Goal: Book appointment/travel/reservation

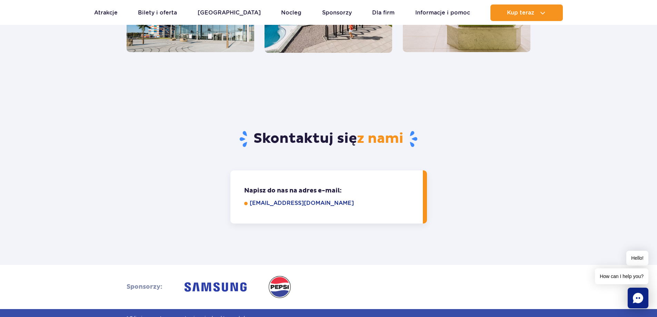
scroll to position [655, 0]
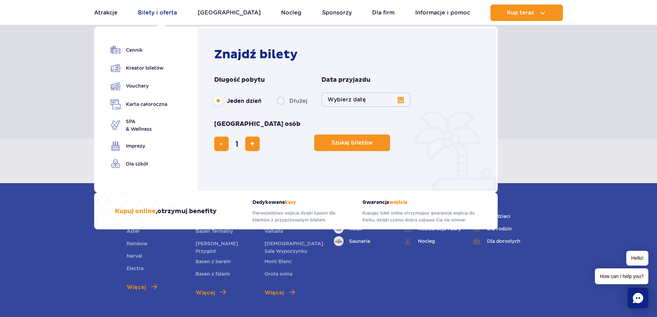
click at [149, 9] on link "Bilety i oferta" at bounding box center [157, 12] width 39 height 17
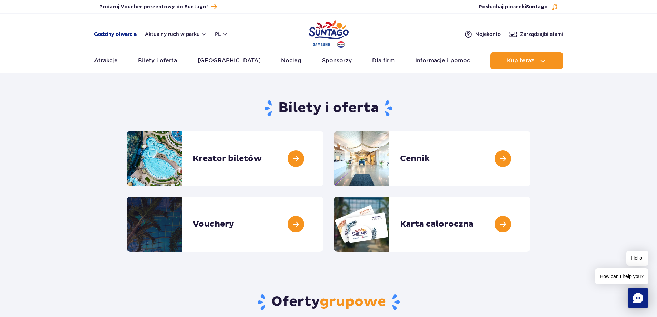
click at [103, 32] on link "Godziny otwarcia" at bounding box center [115, 34] width 42 height 7
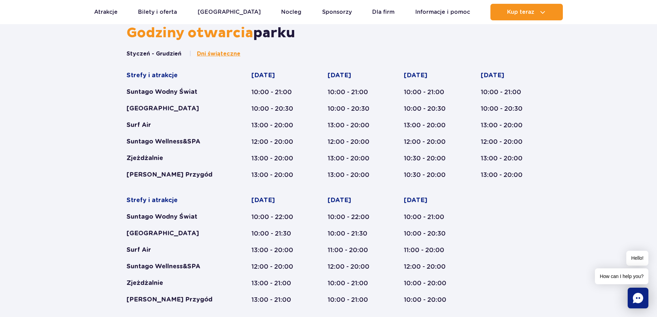
scroll to position [400, 0]
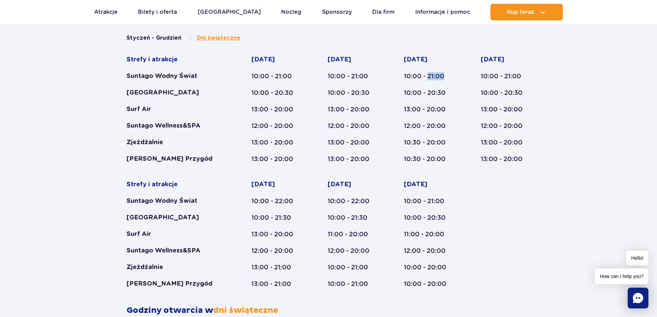
drag, startPoint x: 428, startPoint y: 77, endPoint x: 444, endPoint y: 79, distance: 15.6
click at [444, 79] on div "10:00 - 21:00" at bounding box center [429, 76] width 50 height 8
click at [451, 78] on div "10:00 - 21:00" at bounding box center [429, 76] width 50 height 8
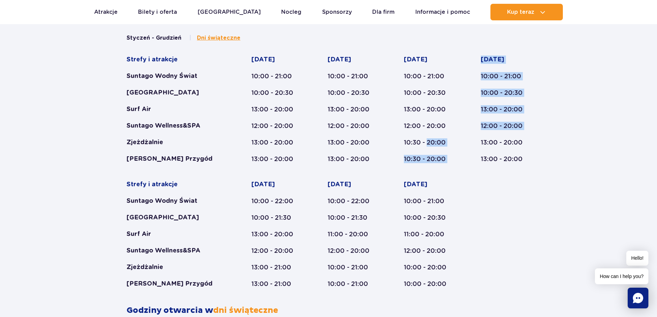
drag, startPoint x: 426, startPoint y: 144, endPoint x: 473, endPoint y: 150, distance: 46.9
click at [473, 150] on div "Strefy i atrakcje Suntago Wodny Świat Crocodile Island Surf Air Suntago Wellnes…" at bounding box center [329, 172] width 404 height 232
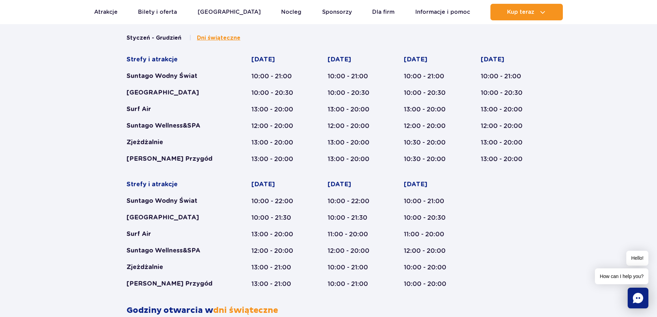
click at [403, 243] on div "Strefy i atrakcje Suntago Wodny Świat Crocodile Island Surf Air Suntago Wellnes…" at bounding box center [329, 172] width 404 height 232
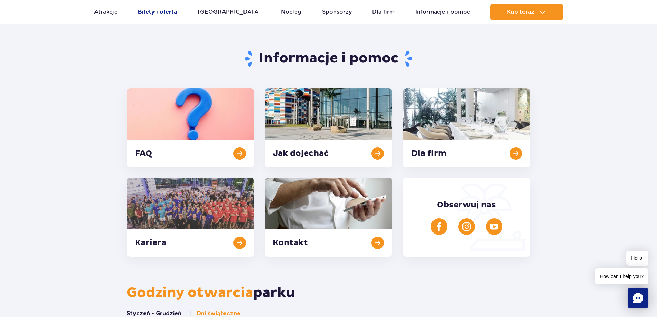
scroll to position [124, 0]
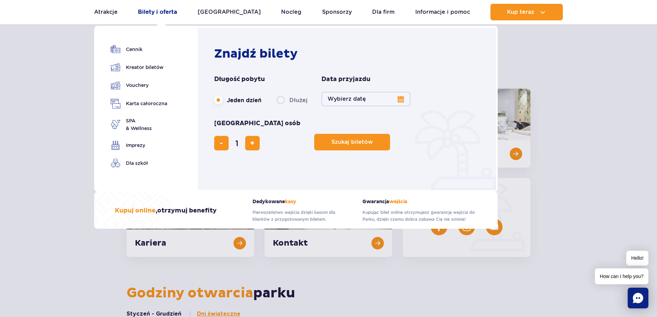
click at [162, 13] on link "Bilety i oferta" at bounding box center [157, 12] width 39 height 17
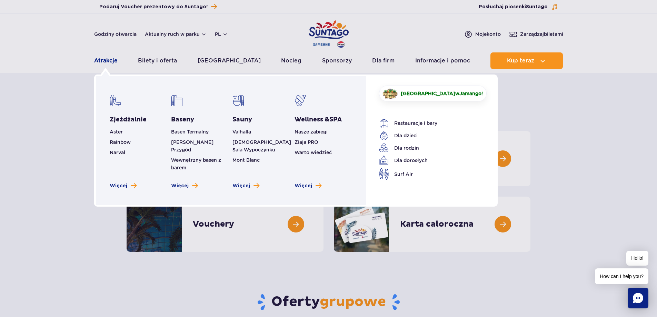
click at [102, 62] on link "Atrakcje" at bounding box center [105, 60] width 23 height 17
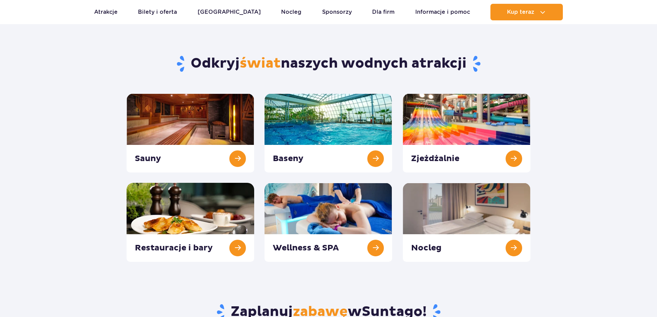
scroll to position [103, 0]
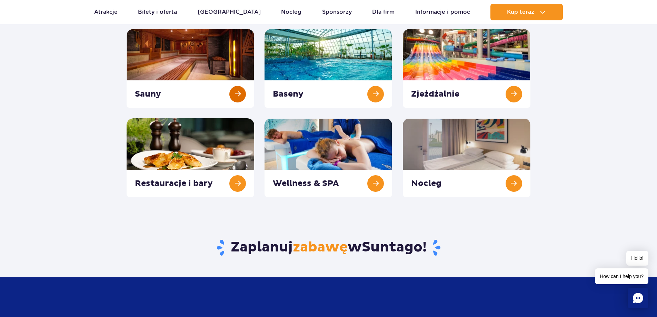
click at [163, 50] on link at bounding box center [191, 68] width 128 height 79
click at [310, 160] on link at bounding box center [328, 157] width 128 height 79
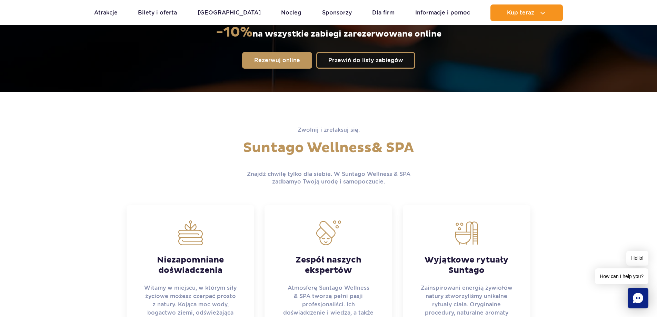
scroll to position [276, 0]
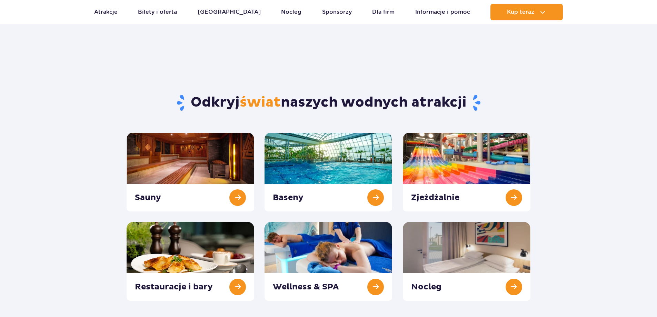
scroll to position [103, 0]
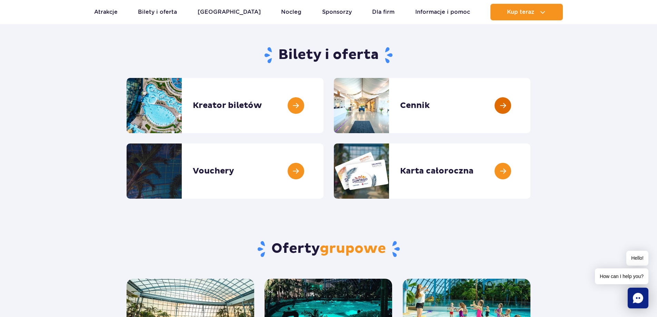
scroll to position [34, 0]
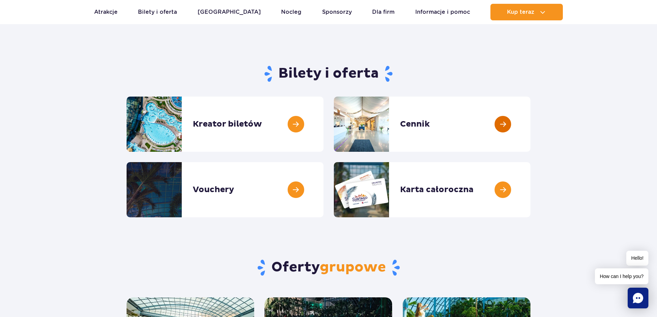
click at [530, 119] on link at bounding box center [530, 124] width 0 height 55
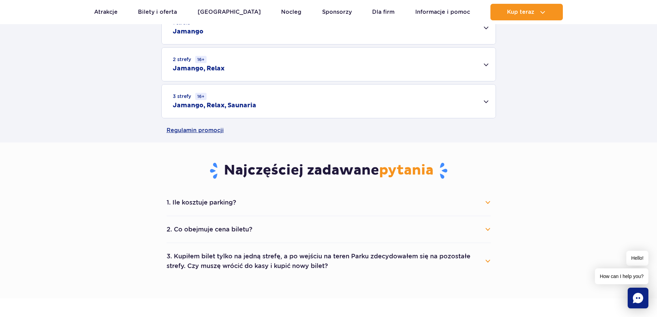
scroll to position [172, 0]
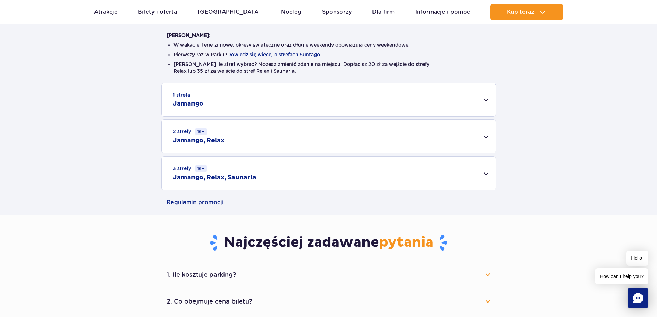
click at [178, 165] on small "3 strefy 16+" at bounding box center [190, 168] width 34 height 7
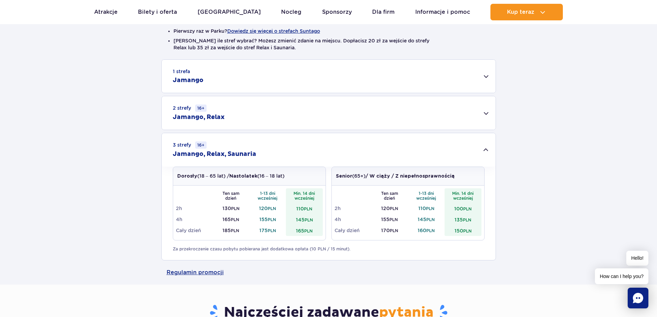
scroll to position [241, 0]
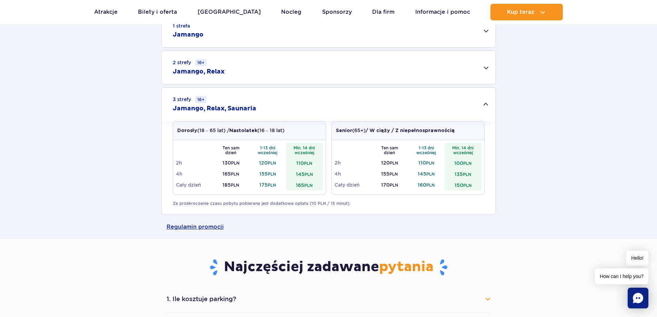
drag, startPoint x: 219, startPoint y: 187, endPoint x: 233, endPoint y: 184, distance: 13.6
click at [233, 184] on td "185 PLN" at bounding box center [230, 184] width 37 height 11
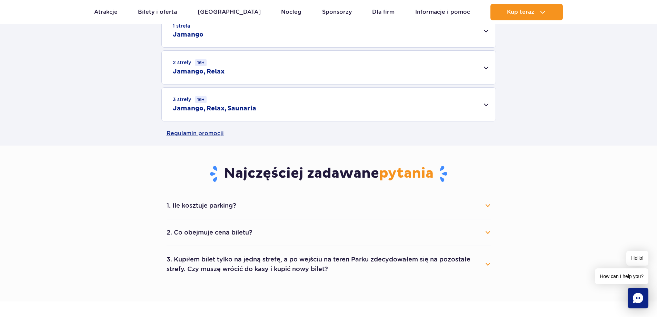
click at [354, 106] on div "3 strefy 16+ Jamango, Relax, Saunaria" at bounding box center [329, 104] width 334 height 33
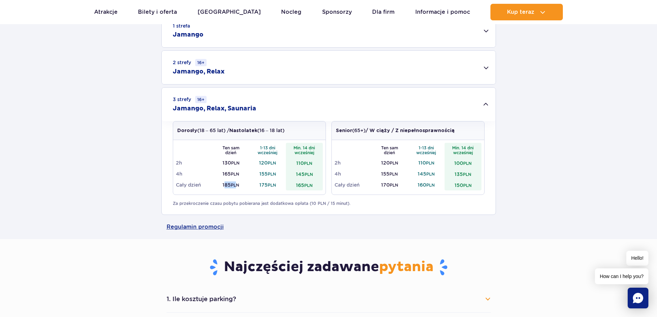
drag, startPoint x: 237, startPoint y: 181, endPoint x: 224, endPoint y: 182, distance: 13.1
click at [224, 182] on td "185 PLN" at bounding box center [230, 184] width 37 height 11
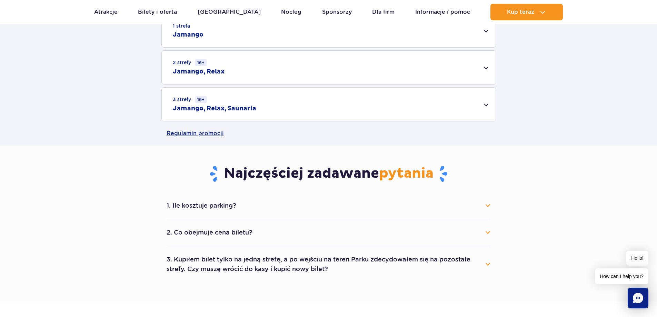
click at [234, 111] on h2 "Jamango, Relax, Saunaria" at bounding box center [214, 108] width 83 height 8
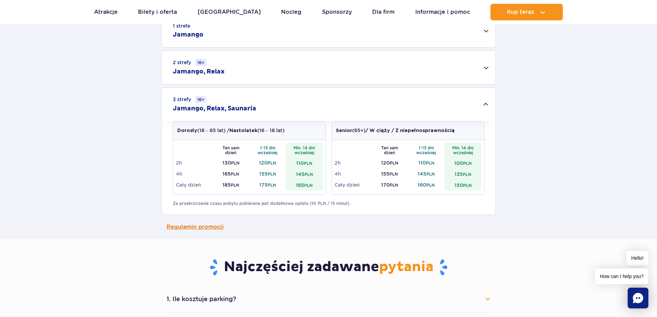
click at [187, 227] on link "Regulamin promocji" at bounding box center [329, 227] width 324 height 24
drag, startPoint x: 239, startPoint y: 172, endPoint x: 217, endPoint y: 173, distance: 22.4
click at [217, 173] on td "165 PLN" at bounding box center [230, 173] width 37 height 11
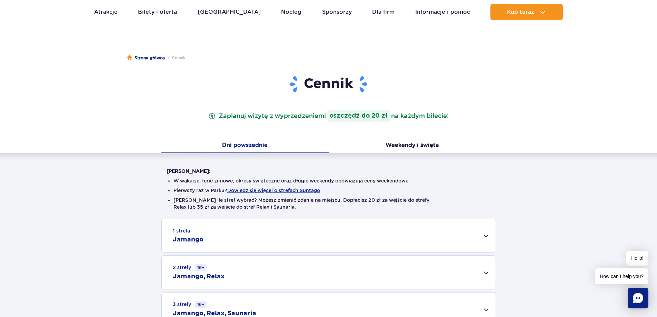
scroll to position [69, 0]
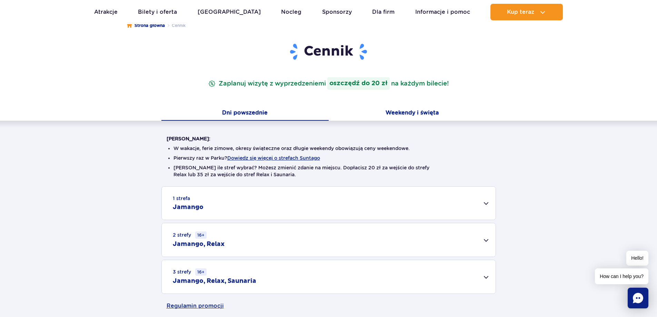
click at [422, 109] on button "Weekendy i święta" at bounding box center [412, 113] width 167 height 14
click at [231, 110] on button "Dni powszednie" at bounding box center [244, 113] width 167 height 14
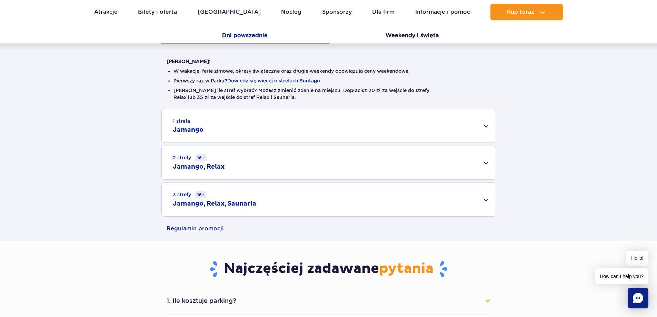
scroll to position [138, 0]
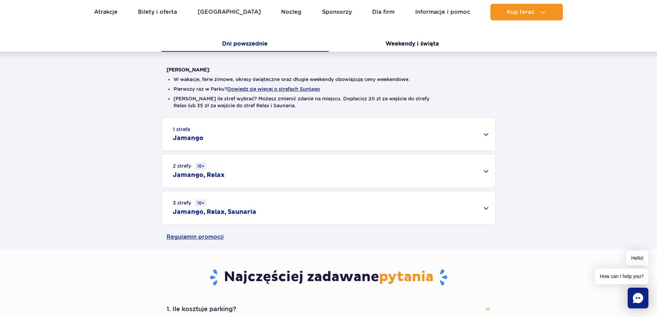
click at [276, 213] on div "3 strefy 16+ Jamango, Relax, Saunaria" at bounding box center [329, 207] width 334 height 33
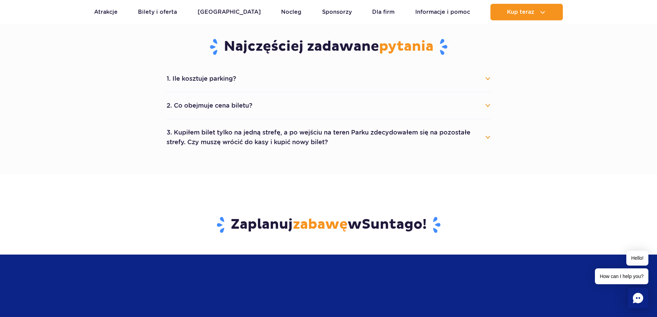
scroll to position [448, 0]
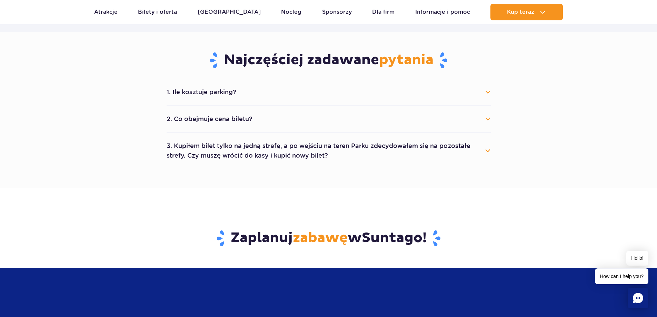
click at [301, 157] on button "3. Kupiłem bilet tylko na jedną strefę, a po wejściu na teren Parku zdecydowałe…" at bounding box center [329, 150] width 324 height 25
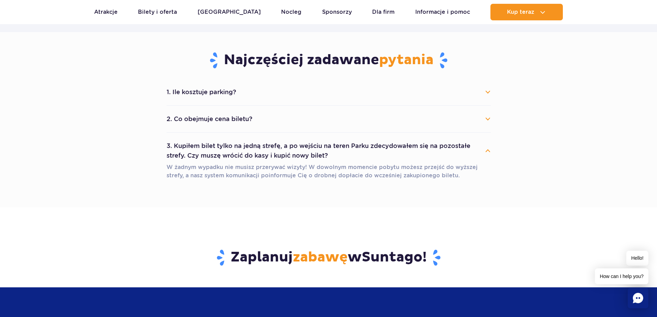
click at [313, 120] on button "2. Co obejmuje cena biletu?" at bounding box center [329, 118] width 324 height 15
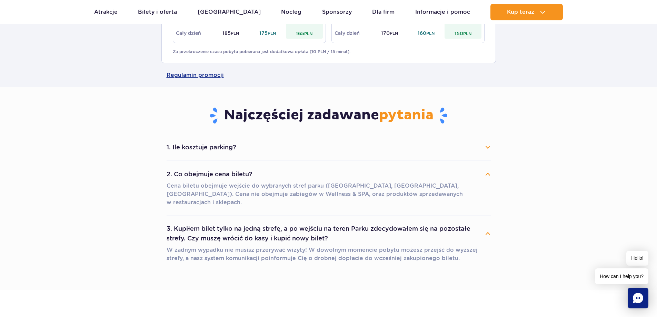
scroll to position [379, 0]
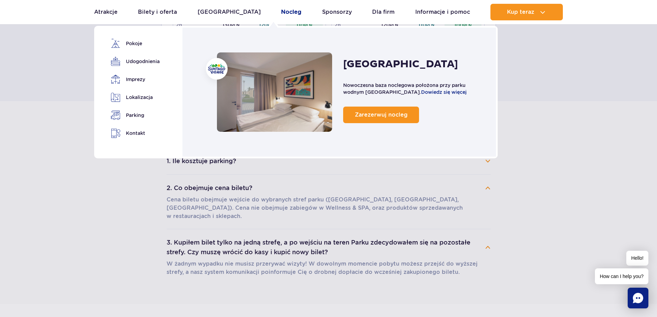
click at [281, 11] on link "Nocleg" at bounding box center [291, 12] width 20 height 17
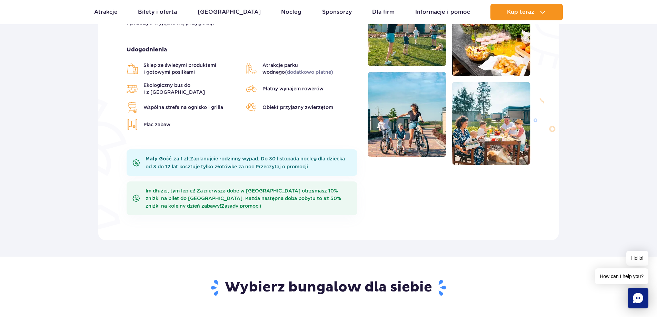
scroll to position [241, 0]
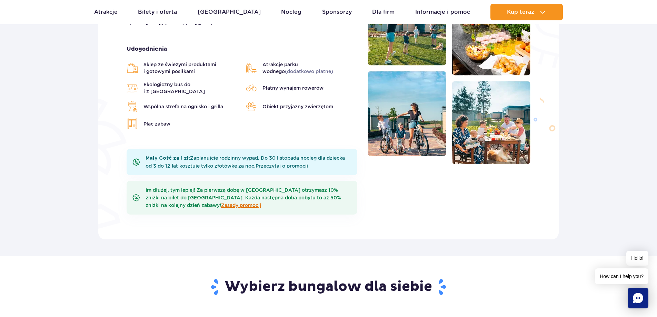
click at [230, 202] on link "Zasady promocji" at bounding box center [241, 205] width 40 height 6
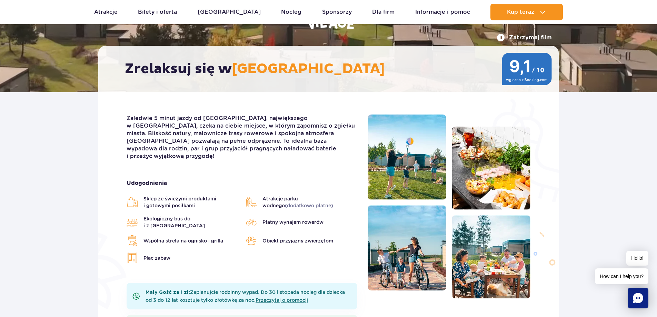
scroll to position [103, 0]
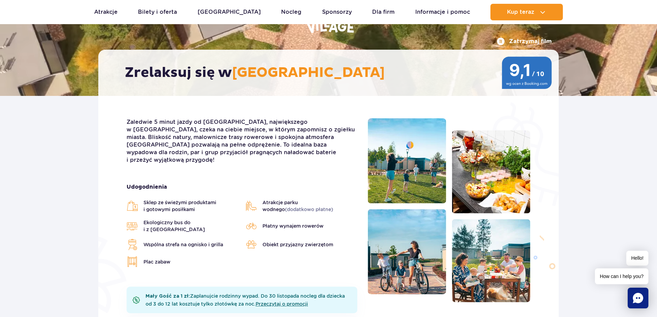
click at [529, 67] on img at bounding box center [527, 73] width 50 height 32
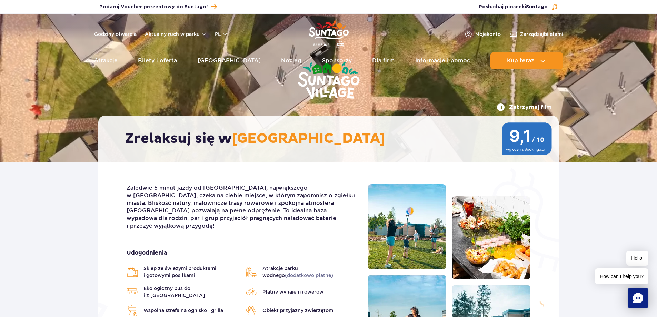
scroll to position [0, 0]
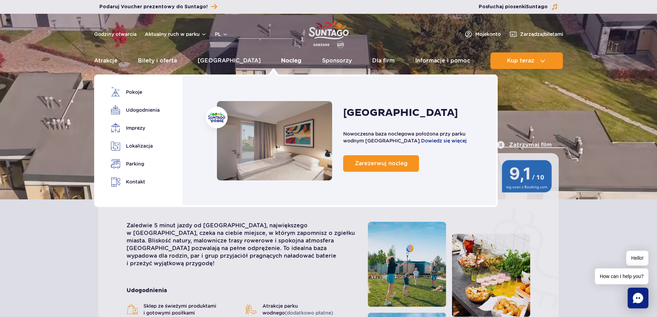
click at [281, 58] on link "Nocleg" at bounding box center [291, 60] width 20 height 17
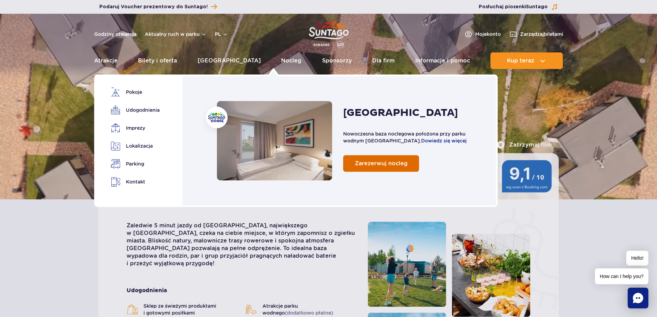
click at [363, 158] on link "Zarezerwuj nocleg" at bounding box center [381, 163] width 76 height 17
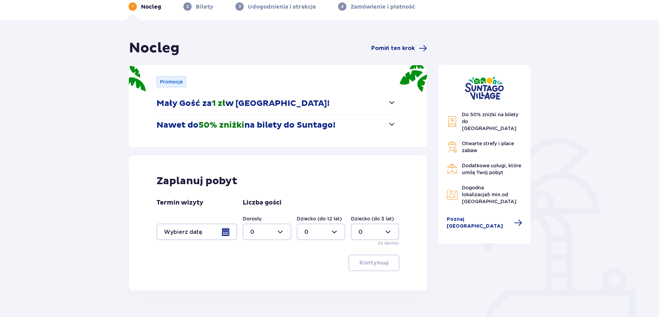
scroll to position [66, 0]
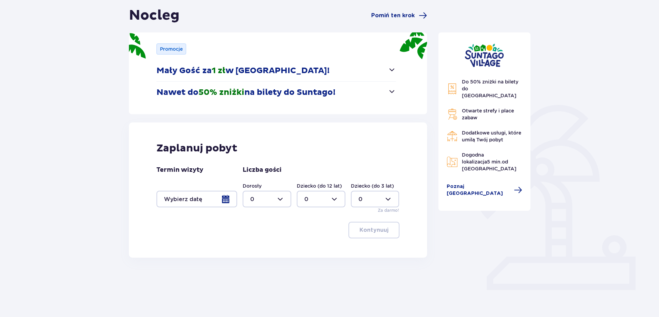
click at [275, 201] on div at bounding box center [267, 199] width 49 height 17
click at [257, 249] on div "2" at bounding box center [266, 249] width 33 height 8
type input "2"
click at [223, 203] on div at bounding box center [197, 199] width 81 height 17
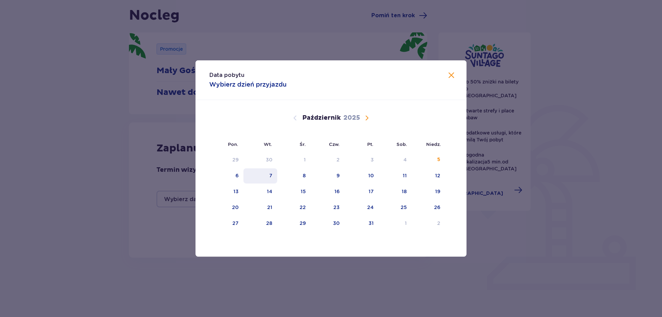
click at [271, 176] on div "7" at bounding box center [270, 175] width 3 height 7
click at [298, 173] on div "8" at bounding box center [293, 175] width 33 height 15
type input "[DATE] - [DATE]"
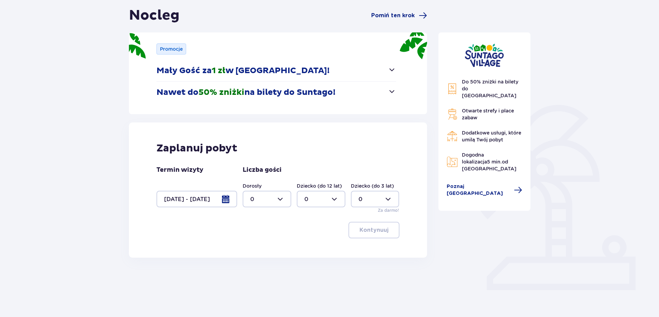
click at [277, 199] on div at bounding box center [267, 199] width 49 height 17
click at [255, 247] on div "2" at bounding box center [266, 249] width 33 height 8
type input "2"
click at [378, 228] on p "Kontynuuj" at bounding box center [374, 230] width 29 height 8
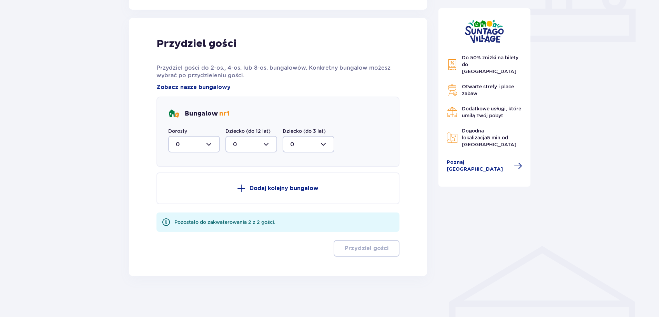
scroll to position [314, 0]
click at [193, 144] on div at bounding box center [194, 143] width 52 height 17
click at [183, 193] on div "2" at bounding box center [194, 194] width 37 height 8
type input "2"
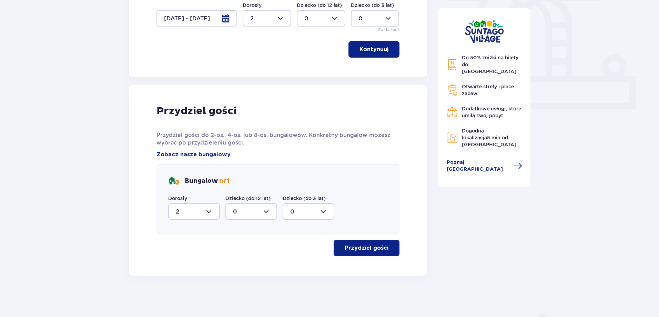
scroll to position [247, 0]
click at [363, 255] on button "Przydziel gości" at bounding box center [367, 248] width 66 height 17
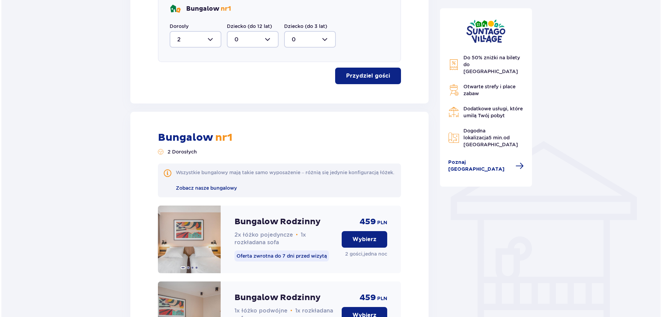
scroll to position [419, 0]
click at [211, 191] on span "Zobacz nasze bungalowy" at bounding box center [204, 188] width 61 height 6
